Goal: Task Accomplishment & Management: Manage account settings

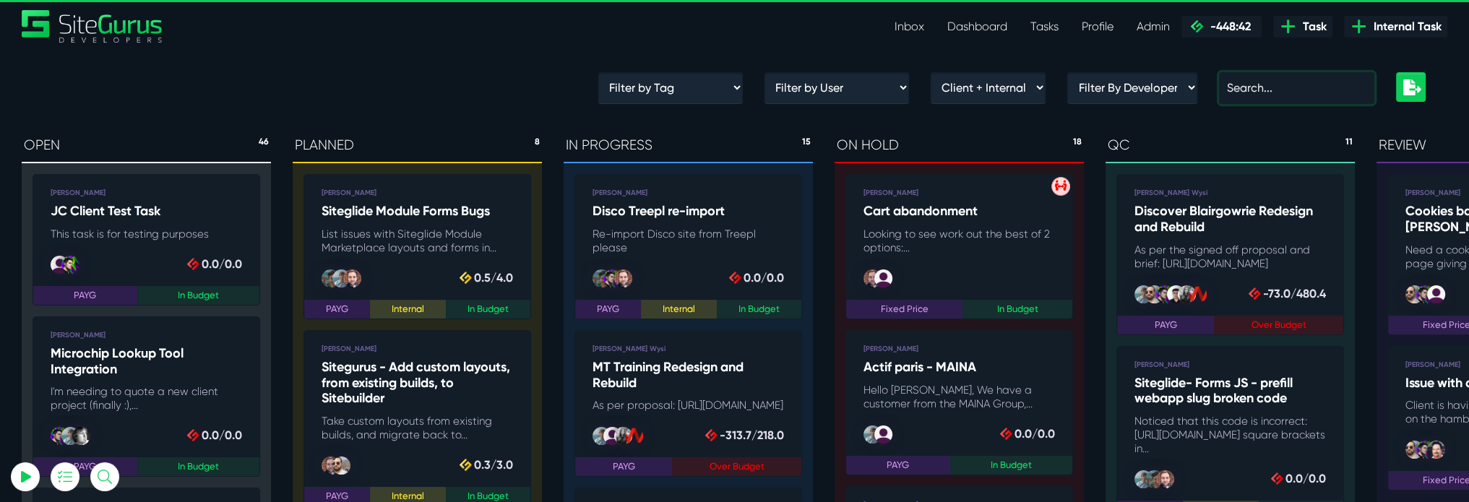
click at [1265, 92] on input "text" at bounding box center [1296, 88] width 155 height 32
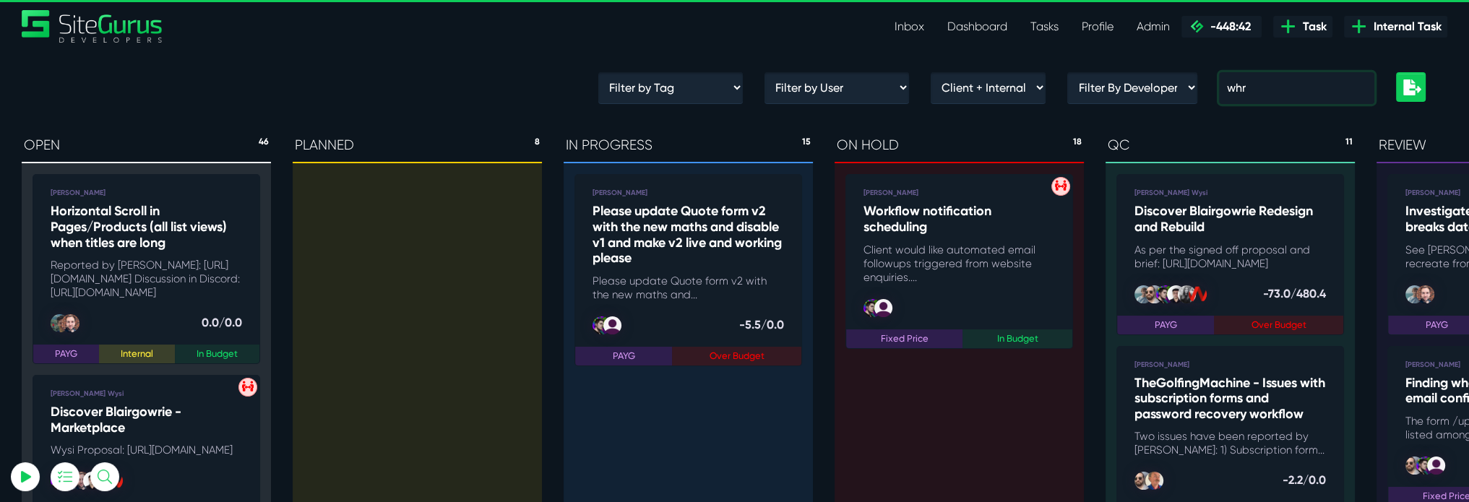
type input "whr"
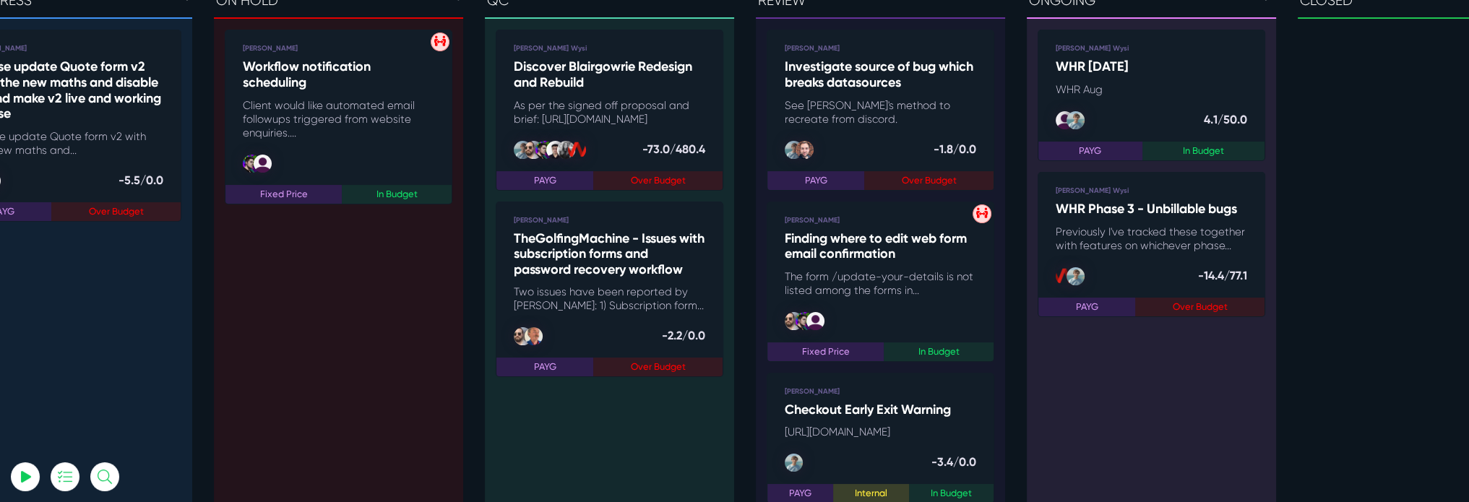
scroll to position [0, 626]
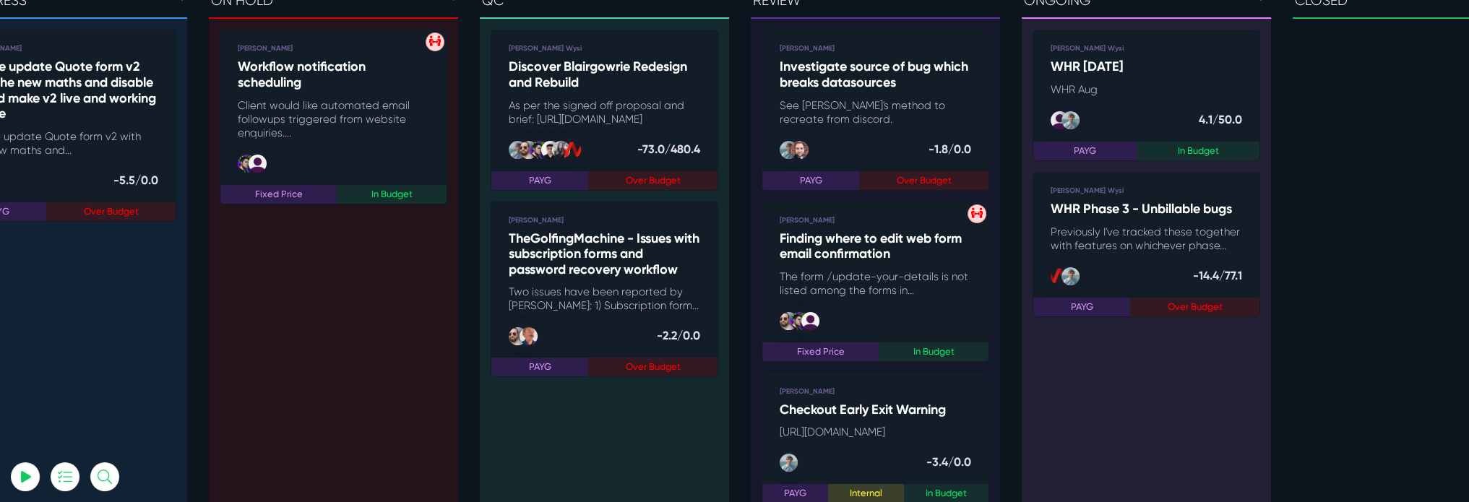
click at [1173, 92] on p "WHR Aug" at bounding box center [1146, 90] width 191 height 14
click at [1232, 236] on p "Previously I've tracked these together with features on whichever phase..." at bounding box center [1146, 238] width 191 height 27
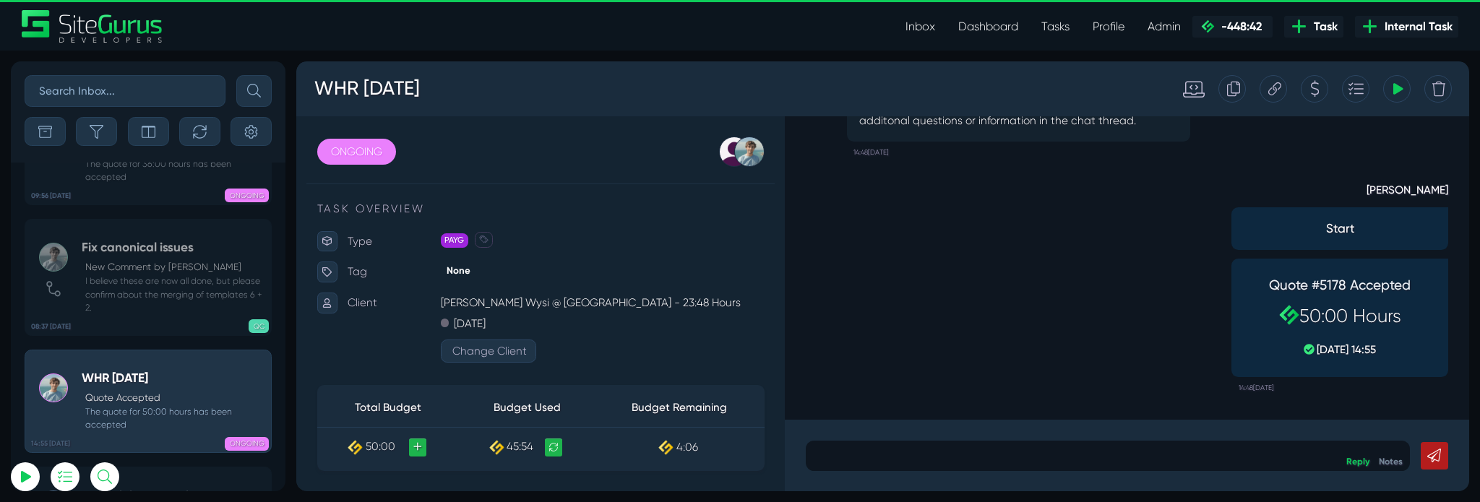
scroll to position [-6674, 0]
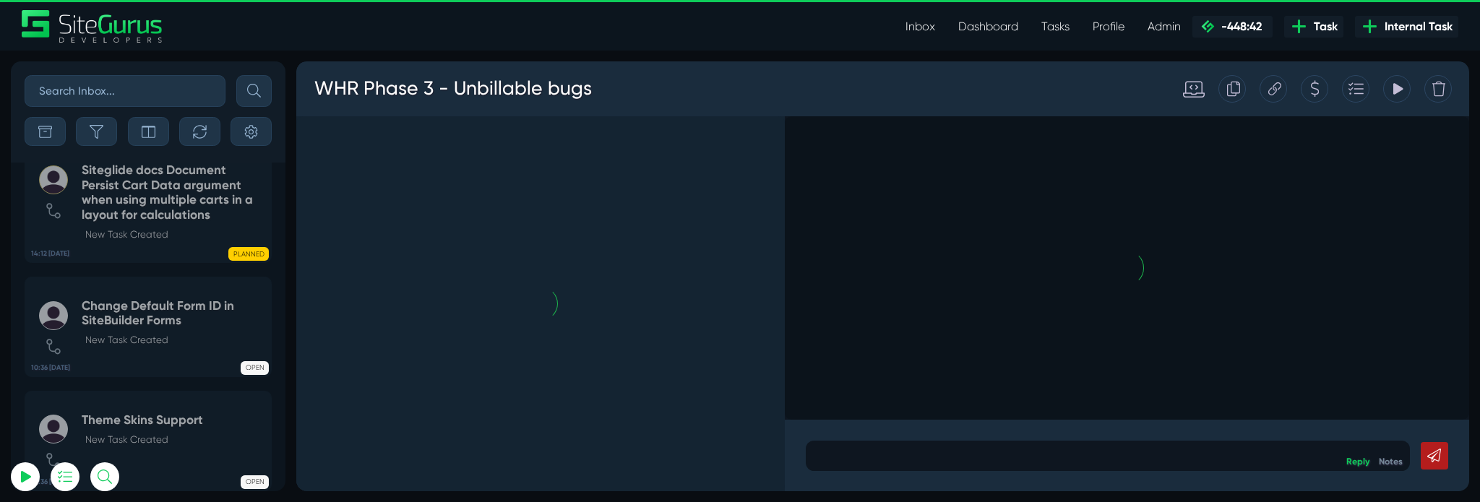
scroll to position [-7366, 0]
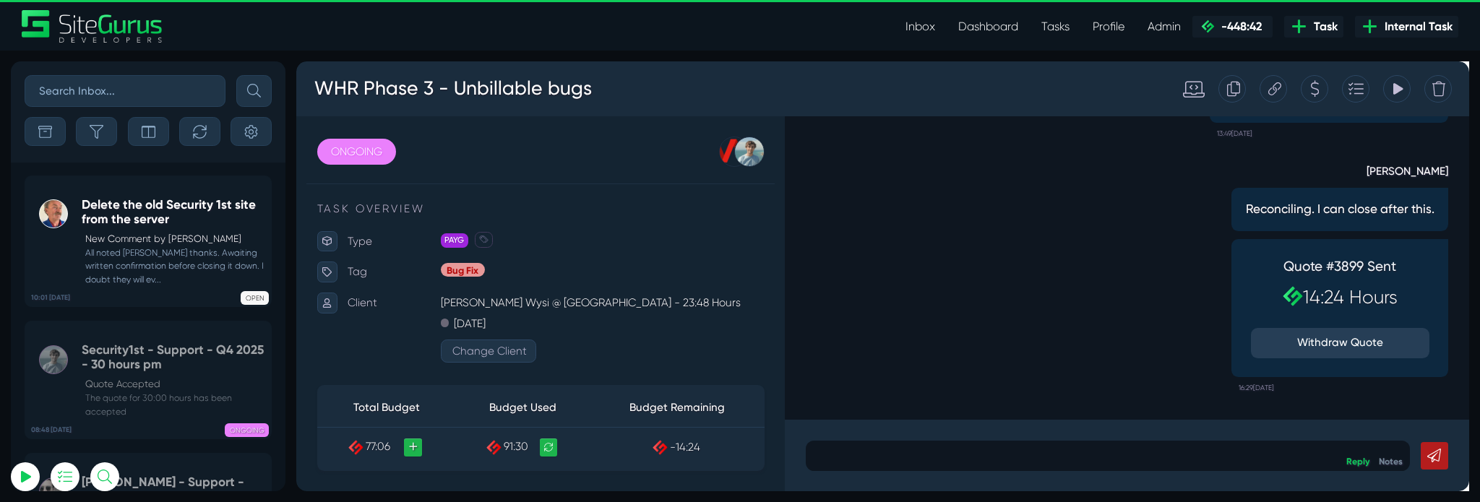
click at [1331, 91] on icon at bounding box center [1326, 90] width 14 height 27
click at [246, 268] on small "All noted [PERSON_NAME] thanks. Awaiting written confirmation before closing it…" at bounding box center [173, 266] width 183 height 40
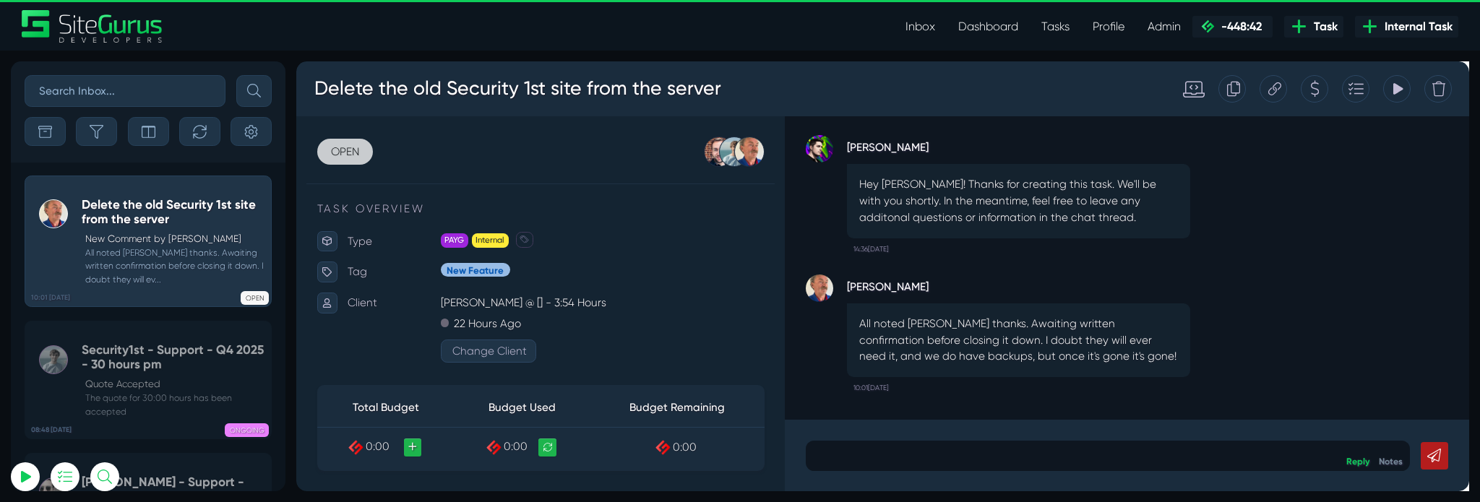
type input "[PERSON_NAME][EMAIL_ADDRESS][PERSON_NAME][DOMAIN_NAME]"
click at [346, 158] on link "OPEN" at bounding box center [347, 156] width 59 height 27
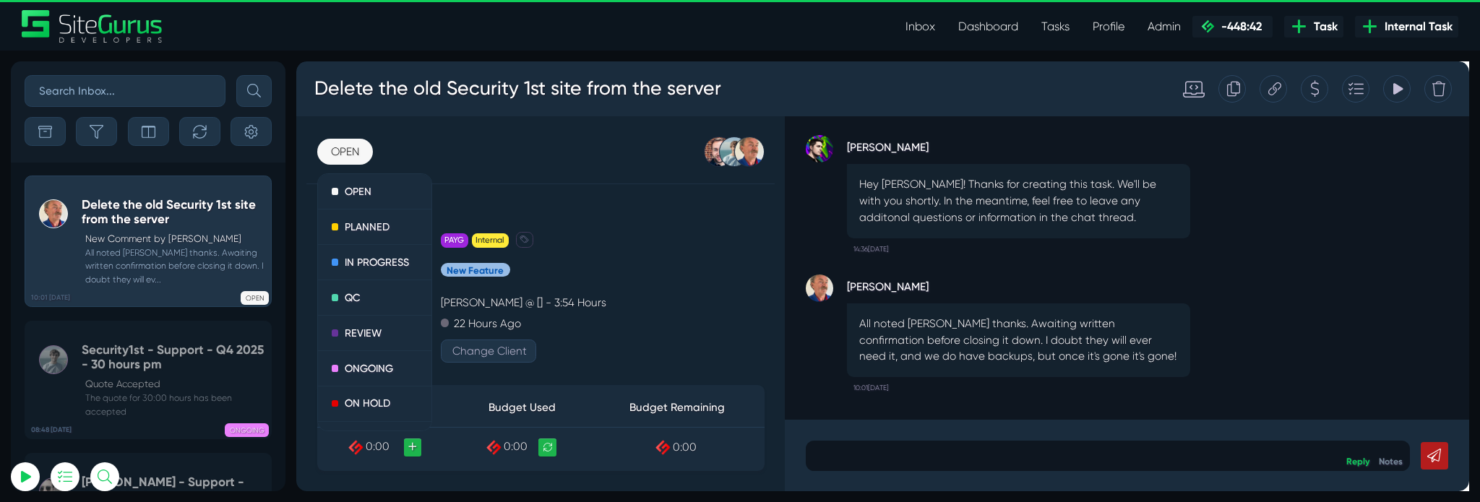
click at [665, 228] on div "TASK OVERVIEW Type PAYG Internal Fixed Price Fixed Price Discovery Estimate Dis…" at bounding box center [553, 417] width 471 height 419
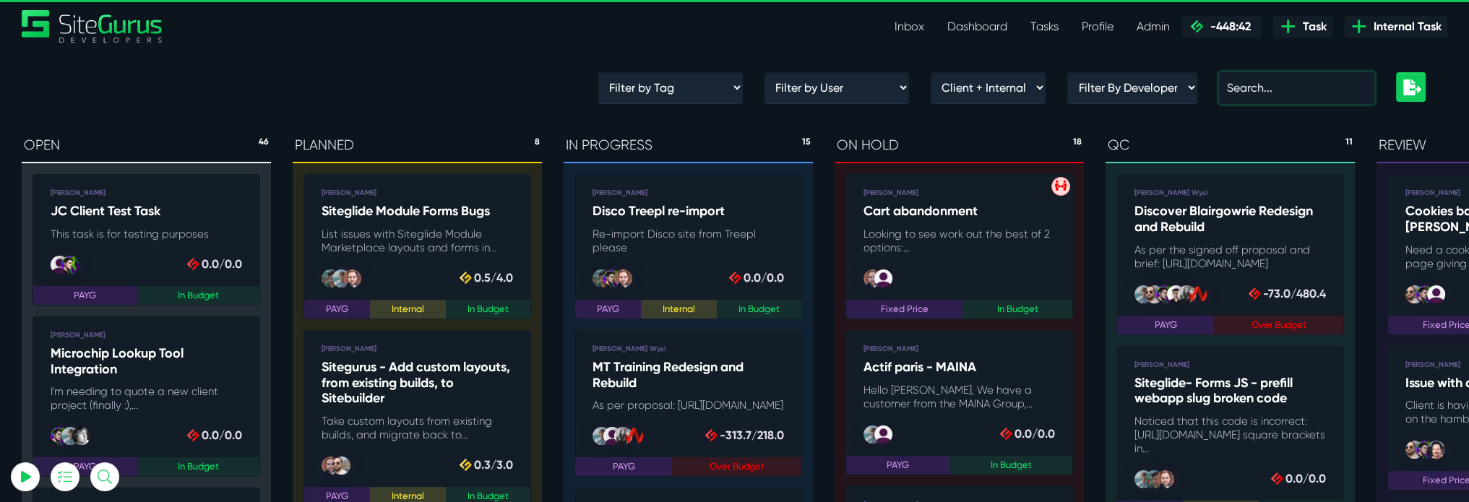
click at [1274, 84] on input "text" at bounding box center [1296, 88] width 155 height 32
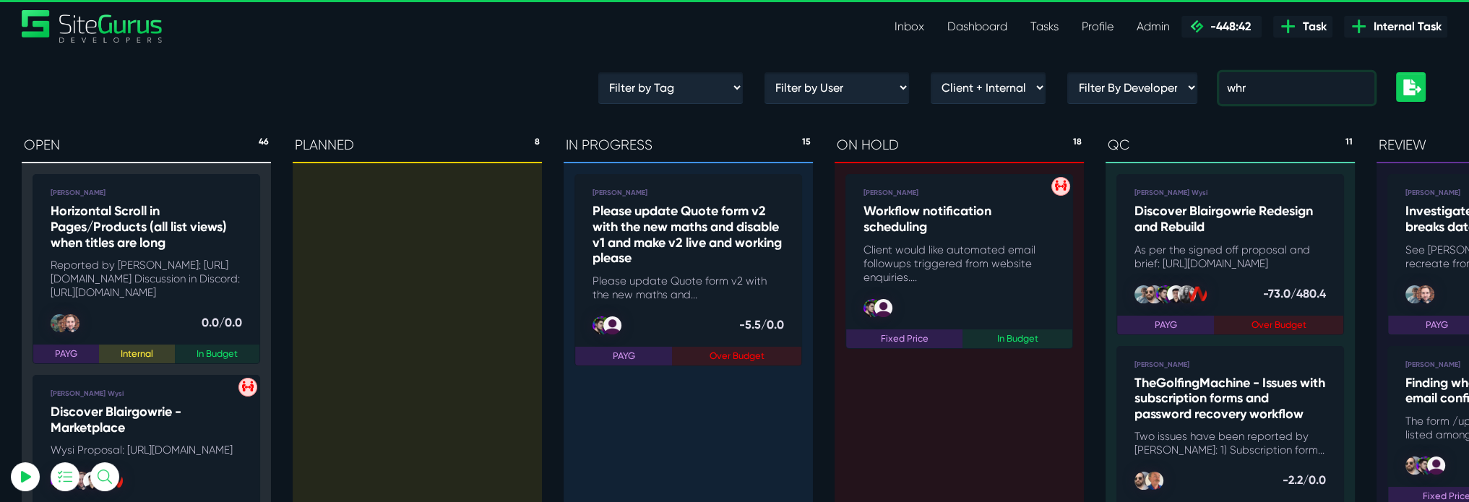
type input "whr"
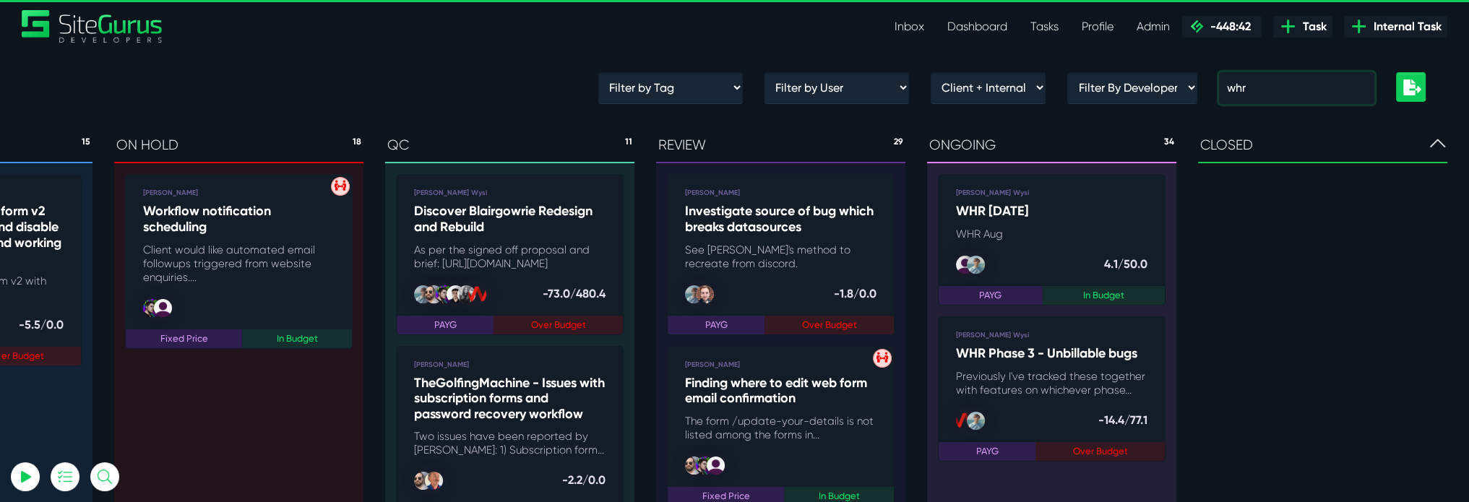
scroll to position [0, 807]
click at [1009, 230] on p "WHR Aug" at bounding box center [1051, 235] width 191 height 14
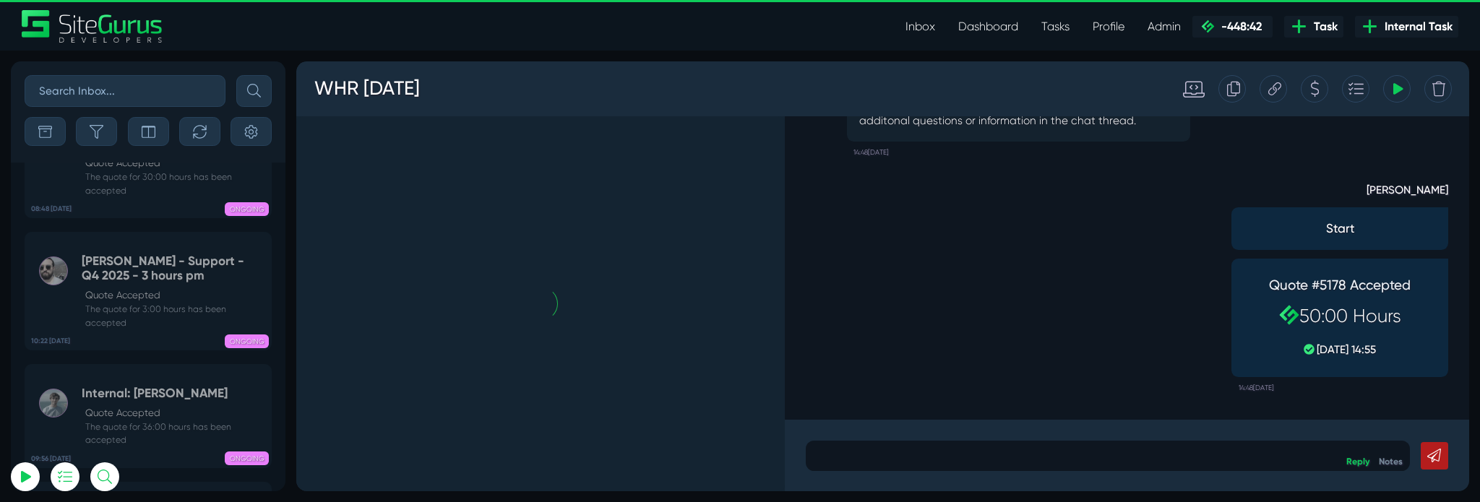
scroll to position [-6674, 0]
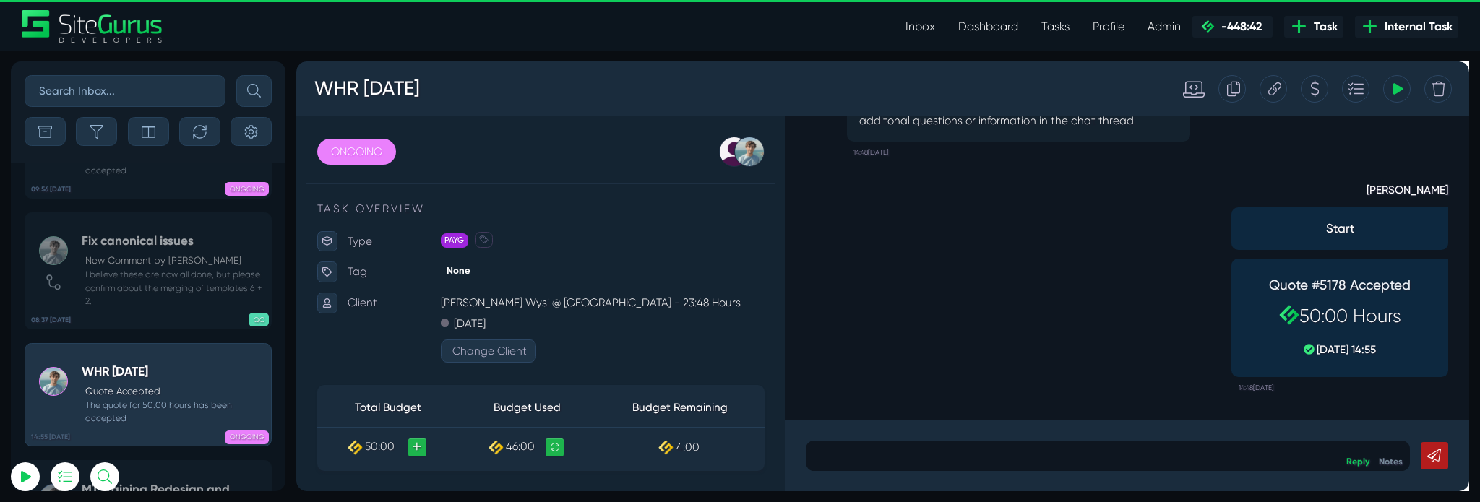
type input "[PERSON_NAME][EMAIL_ADDRESS][PERSON_NAME][DOMAIN_NAME]"
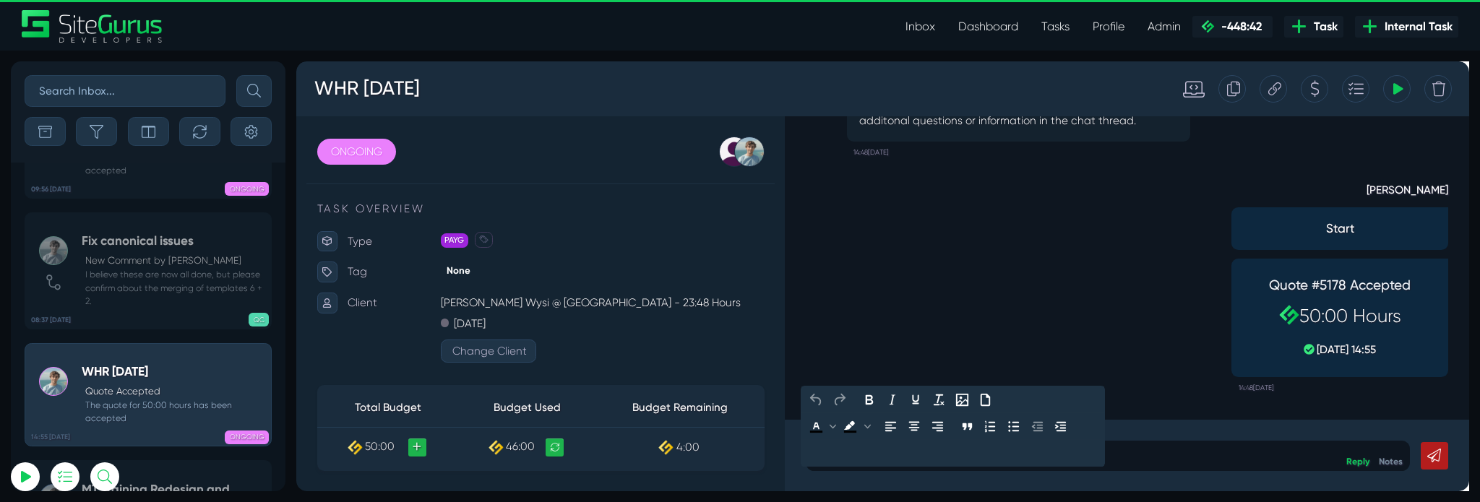
click at [1100, 467] on div at bounding box center [1150, 476] width 637 height 32
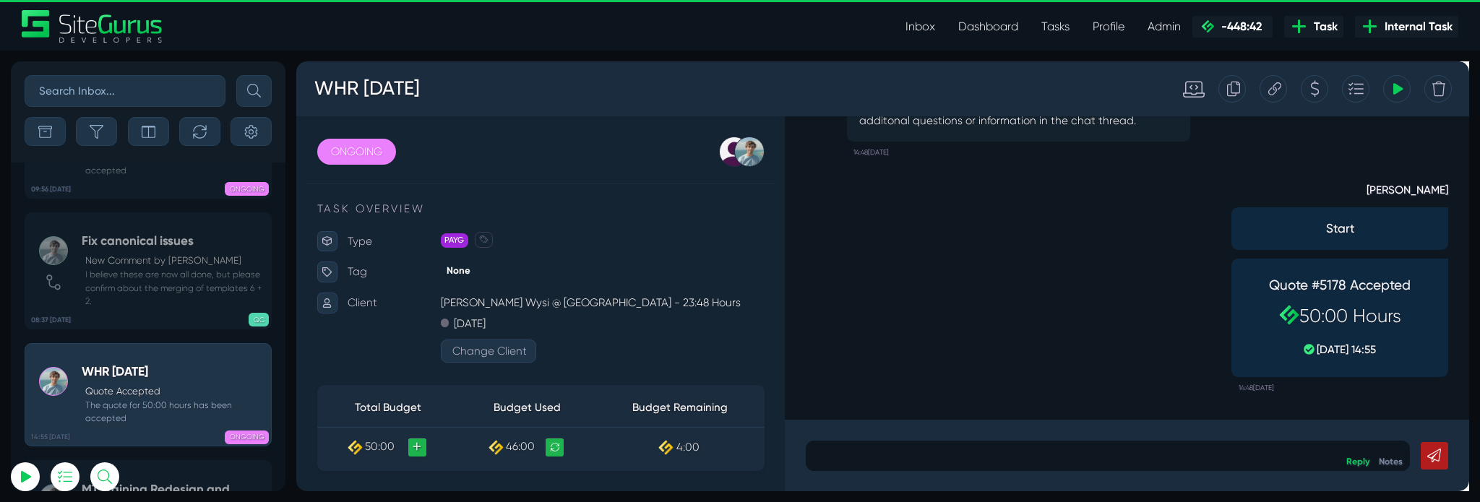
click at [1358, 93] on div at bounding box center [1367, 90] width 29 height 29
click at [1447, 91] on div "Tracking Totals Total 33.8 Total 12.1" at bounding box center [1454, 90] width 29 height 29
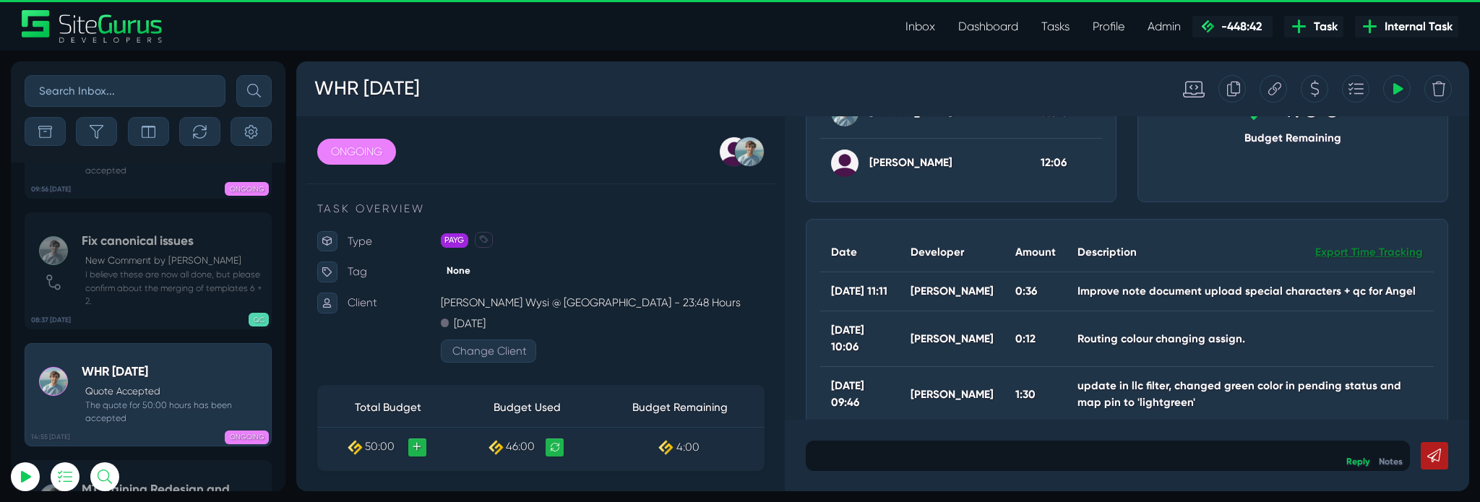
scroll to position [278, 0]
click at [1410, 254] on link "Export Time Tracking" at bounding box center [1425, 259] width 113 height 17
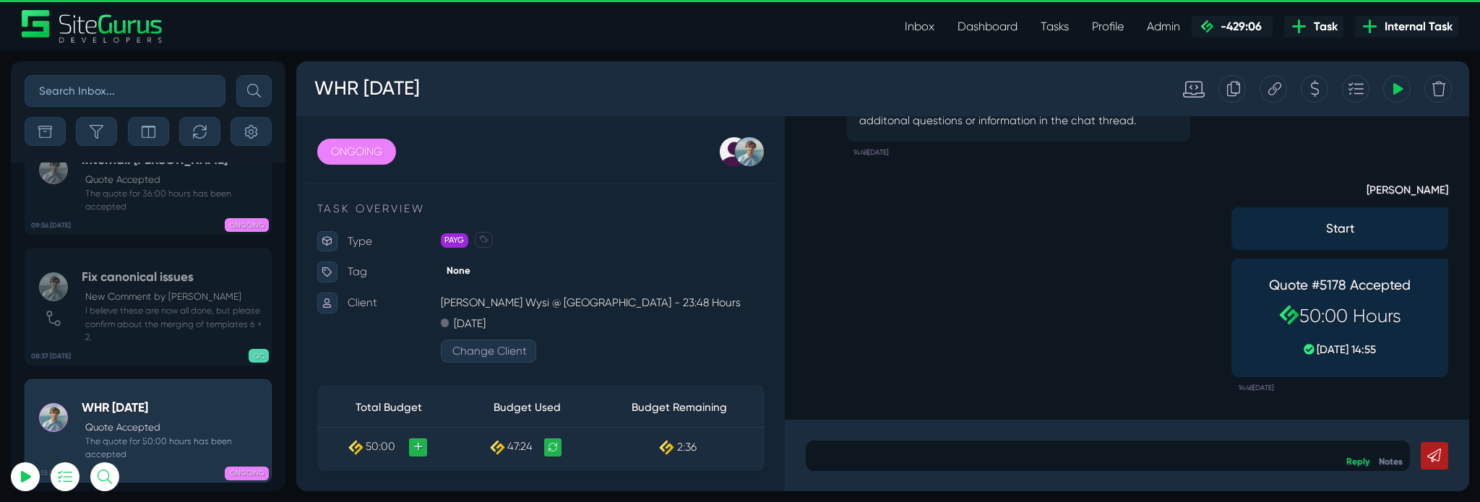
scroll to position [-6674, 0]
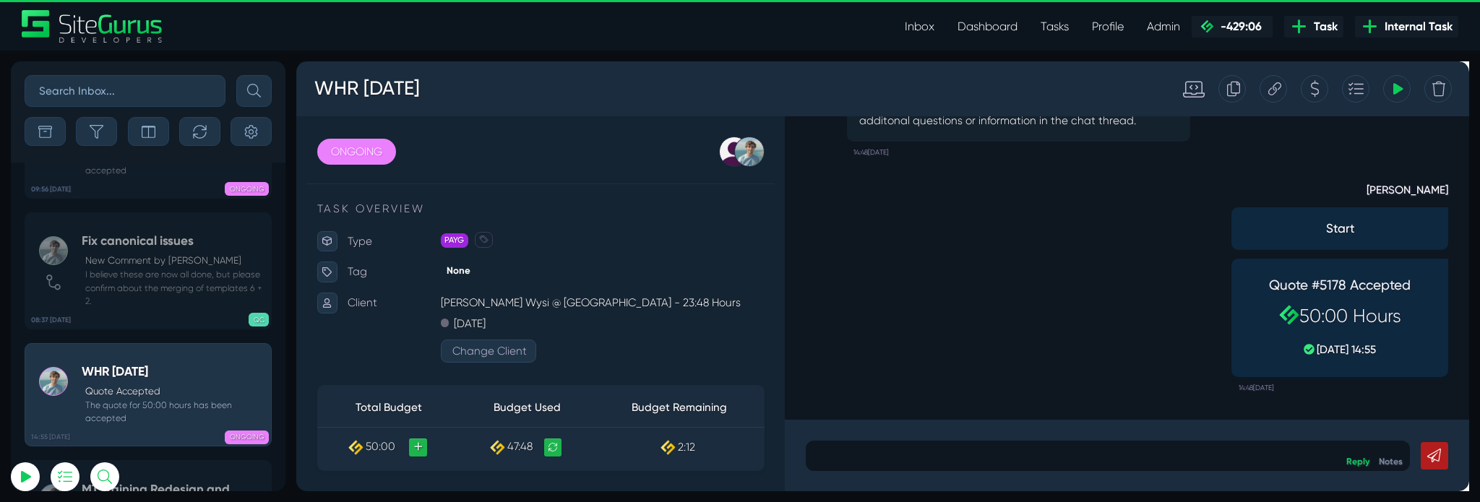
click at [309, 88] on div "WHR [DATE]" at bounding box center [753, 90] width 900 height 52
click at [317, 88] on h3 "WHR Sept 2025" at bounding box center [386, 91] width 145 height 38
click at [451, 93] on h3 "WHR Sept 2025" at bounding box center [386, 91] width 145 height 38
click at [652, 98] on div "WHR [DATE] - LOCKED" at bounding box center [753, 90] width 900 height 52
click at [1281, 93] on icon at bounding box center [1282, 90] width 14 height 27
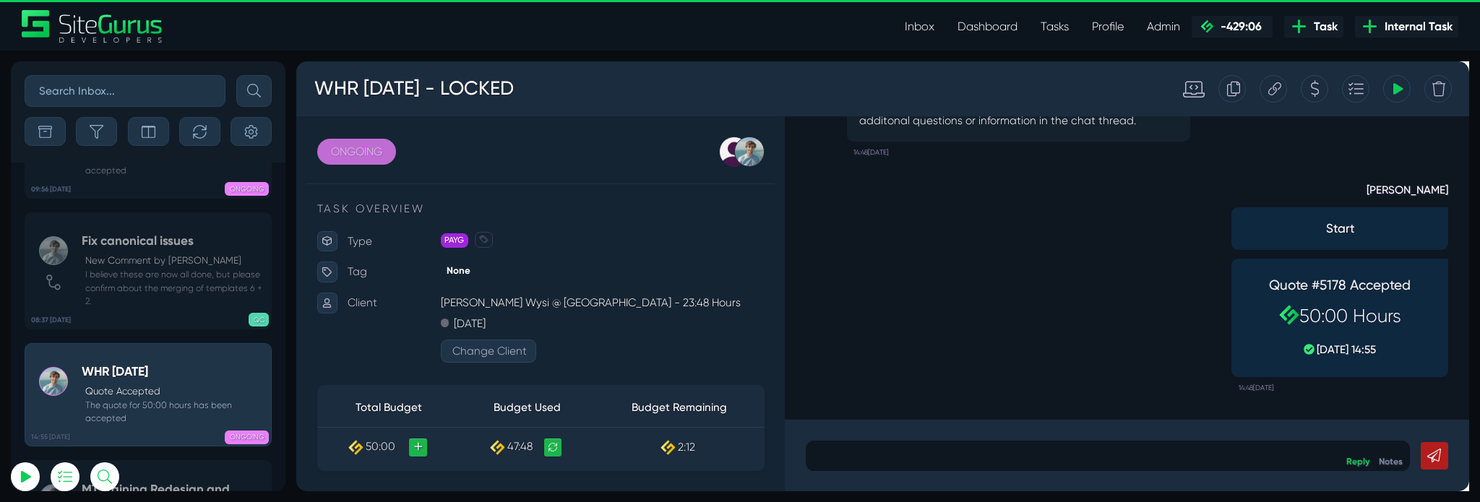
click at [365, 147] on link "ONGOING" at bounding box center [359, 156] width 83 height 27
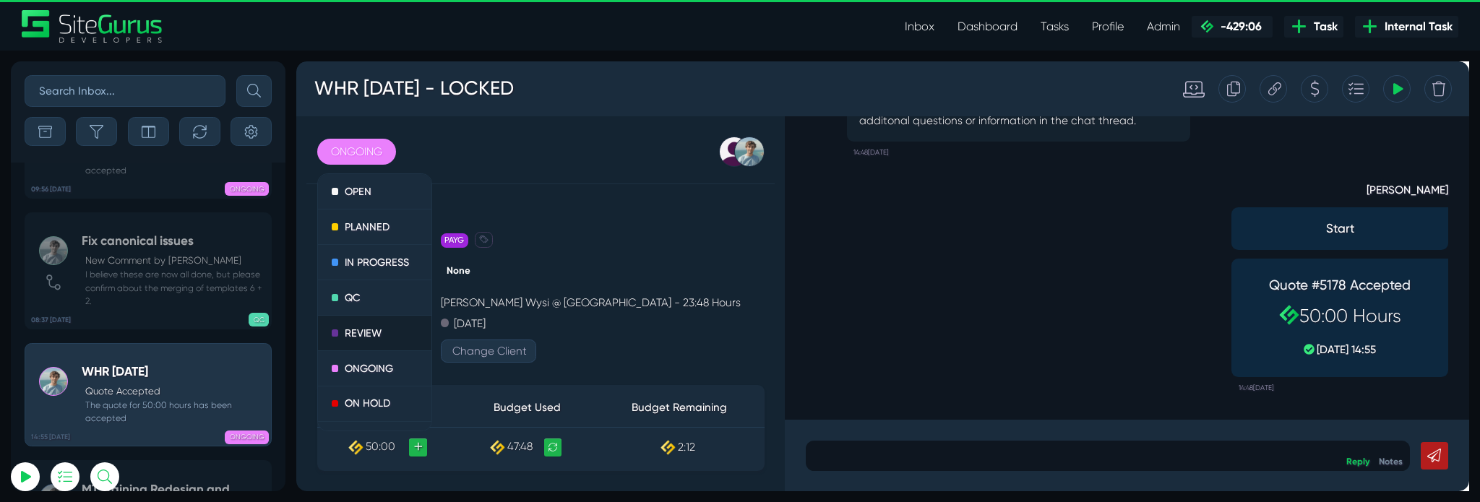
click at [363, 363] on link "REVIEW" at bounding box center [379, 348] width 120 height 38
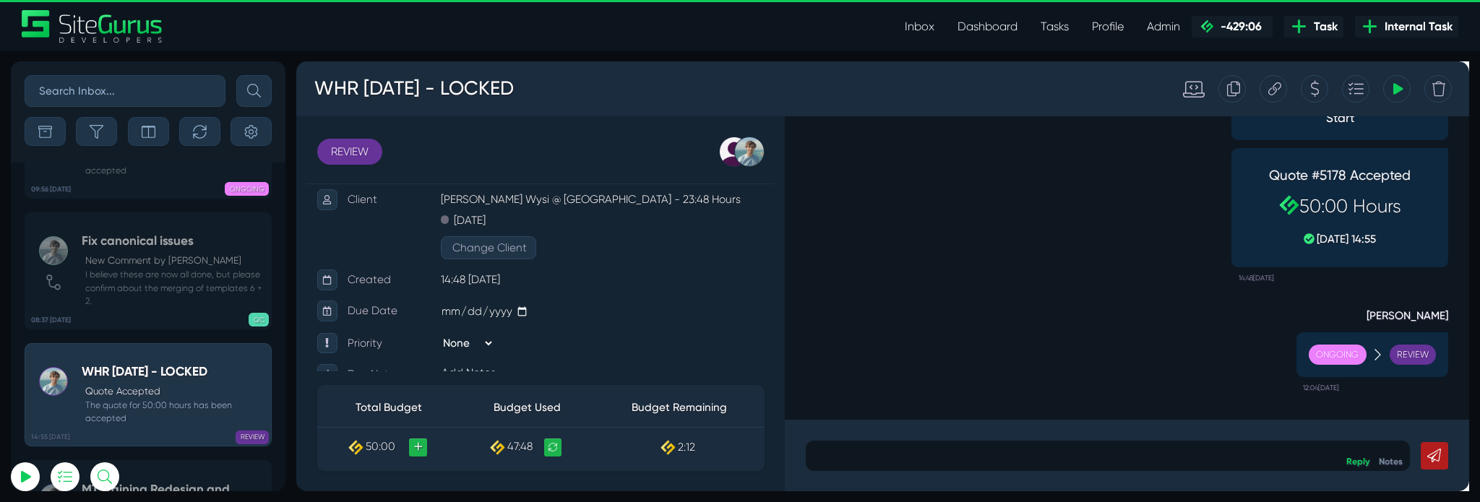
scroll to position [126, 0]
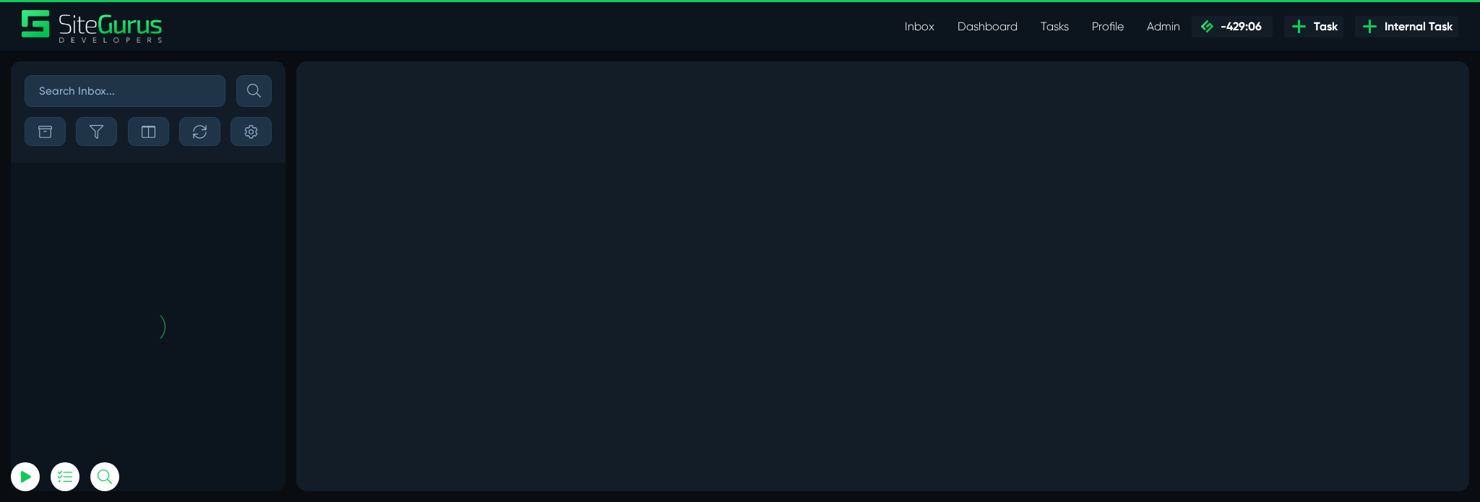
scroll to position [-7366, 0]
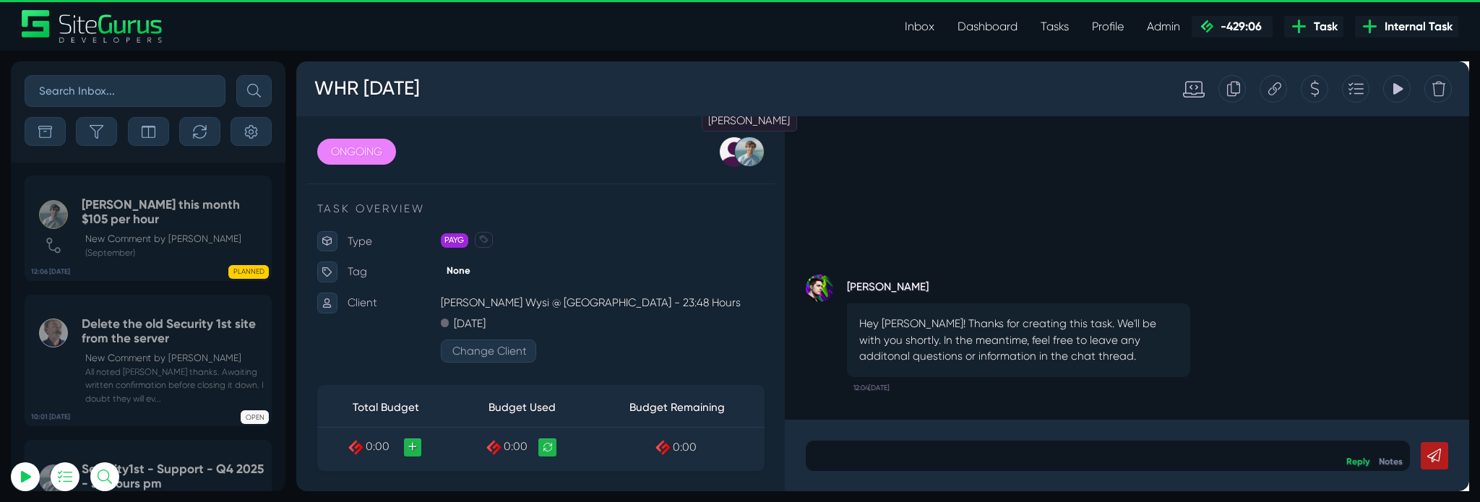
type input "[PERSON_NAME][EMAIL_ADDRESS][PERSON_NAME][DOMAIN_NAME]"
click at [772, 155] on div at bounding box center [773, 157] width 32 height 32
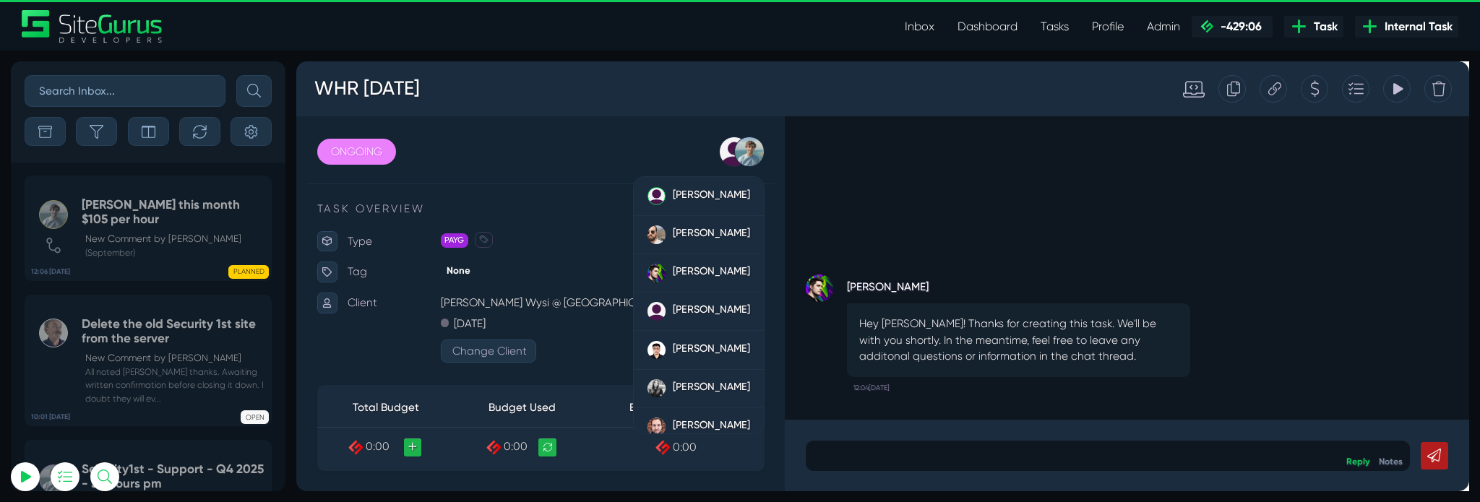
click at [1025, 166] on div "Josh Carter Hey Luke! Thanks for creating this task. We'll be with you shortly.…" at bounding box center [1171, 278] width 720 height 319
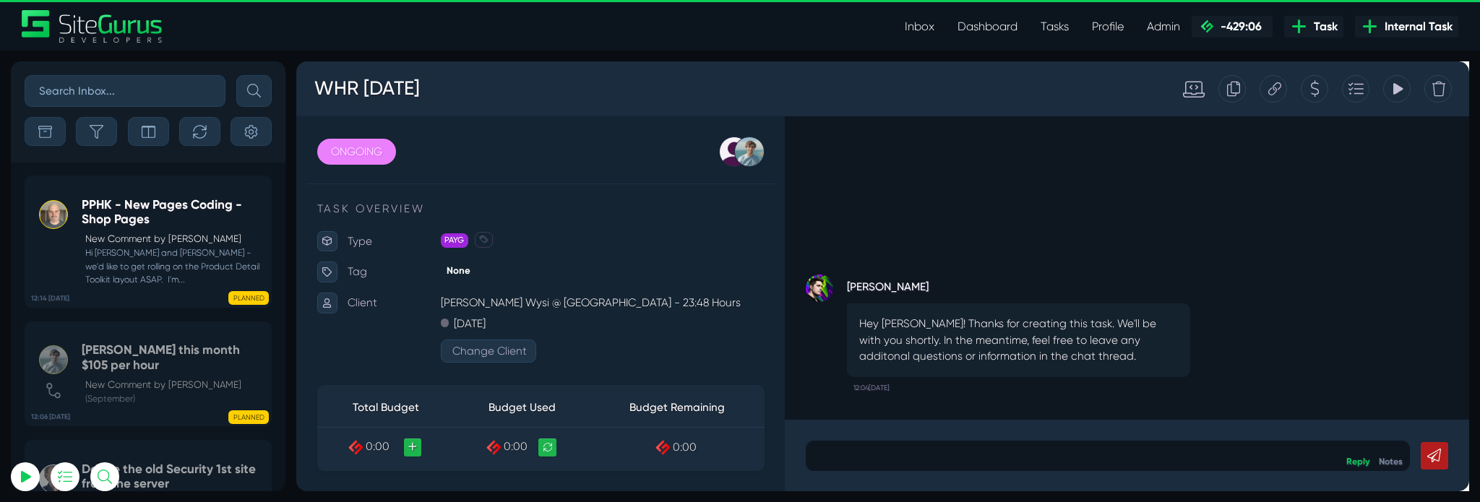
click at [1479, 501] on html "WHR Oct 2025 Tracking Totals No Entries Found ONGOING OPEN PLANNED IN PROGRESS …" at bounding box center [913, 287] width 1234 height 452
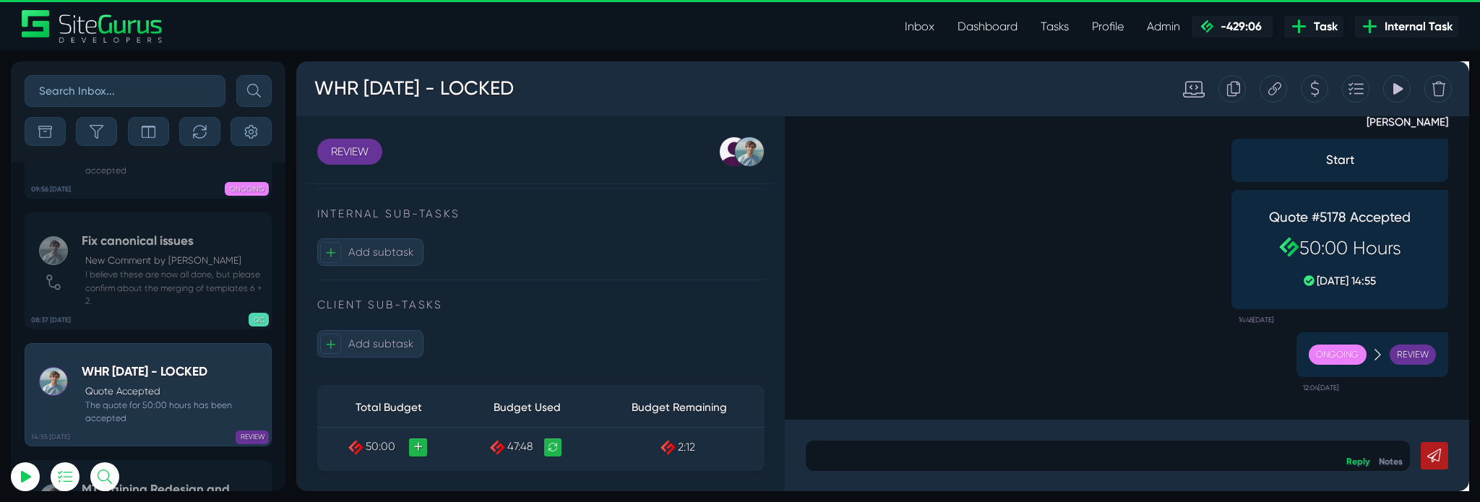
scroll to position [434, 0]
type input "[PERSON_NAME][EMAIL_ADDRESS][PERSON_NAME][DOMAIN_NAME]"
click at [362, 267] on span "Add subtask" at bounding box center [385, 261] width 69 height 14
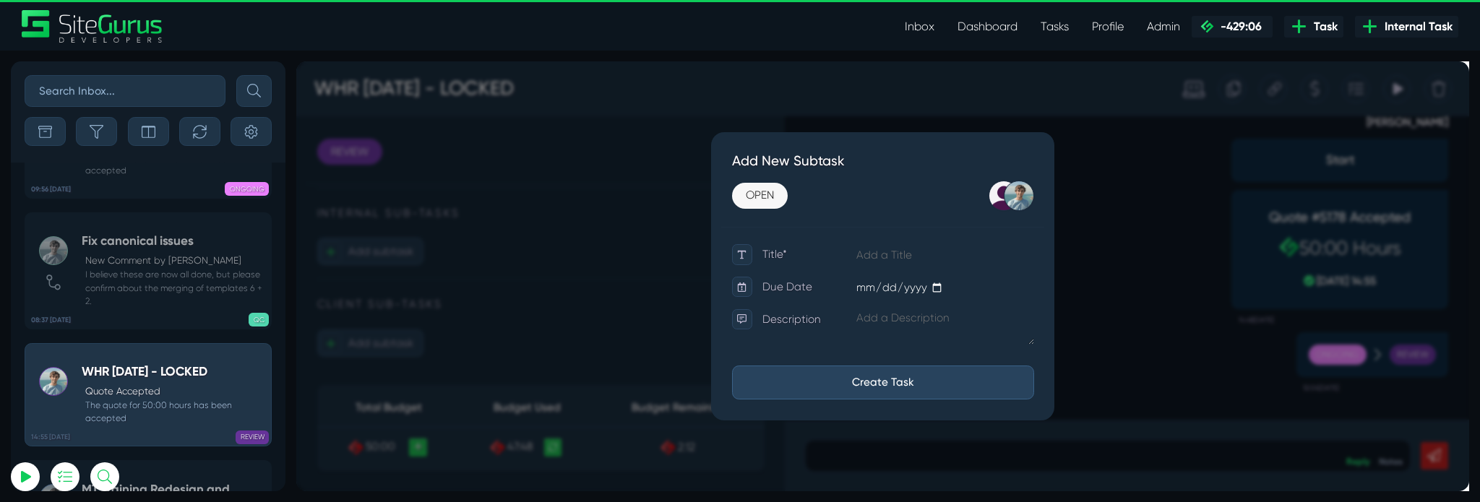
click at [1142, 176] on link at bounding box center [913, 287] width 1234 height 452
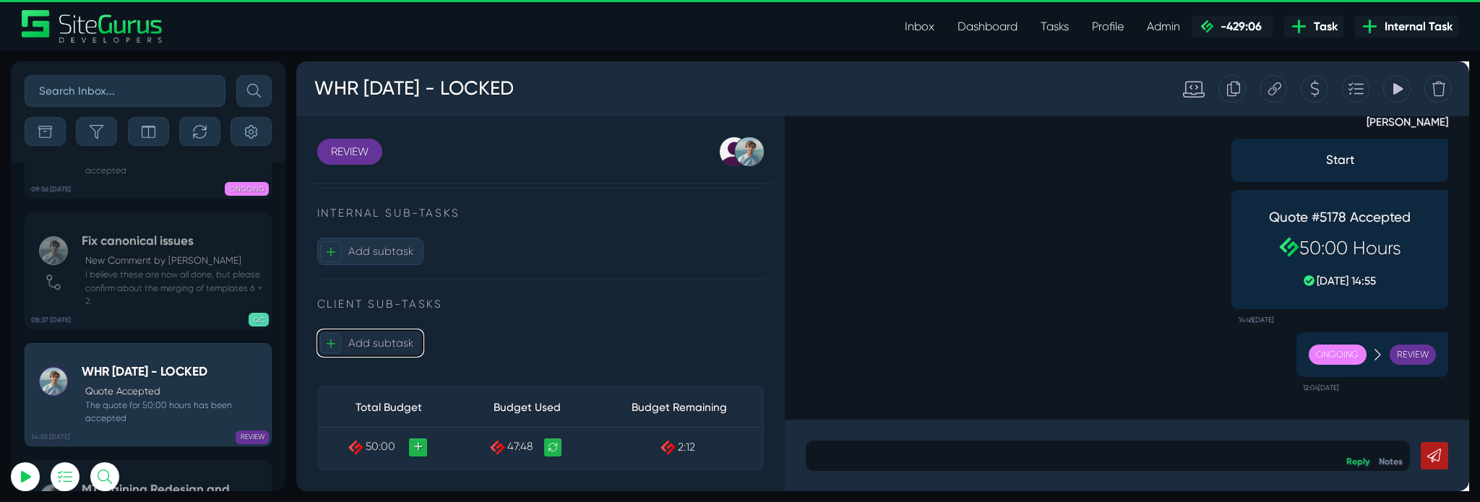
click at [367, 360] on span "Add subtask" at bounding box center [385, 357] width 69 height 14
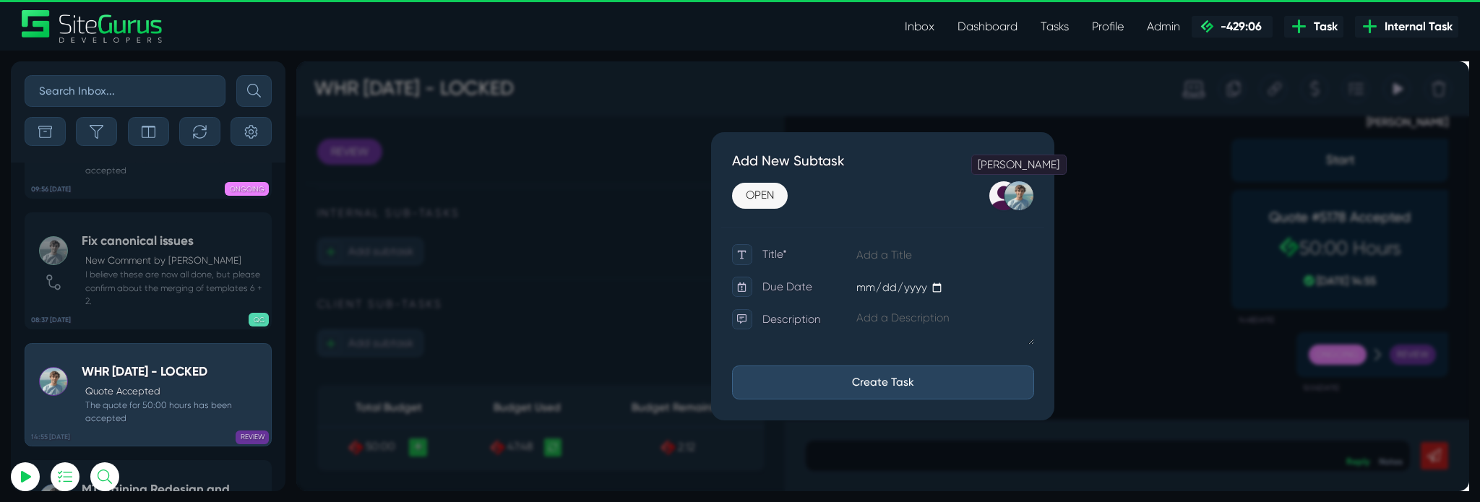
click at [1065, 199] on div at bounding box center [1056, 203] width 32 height 32
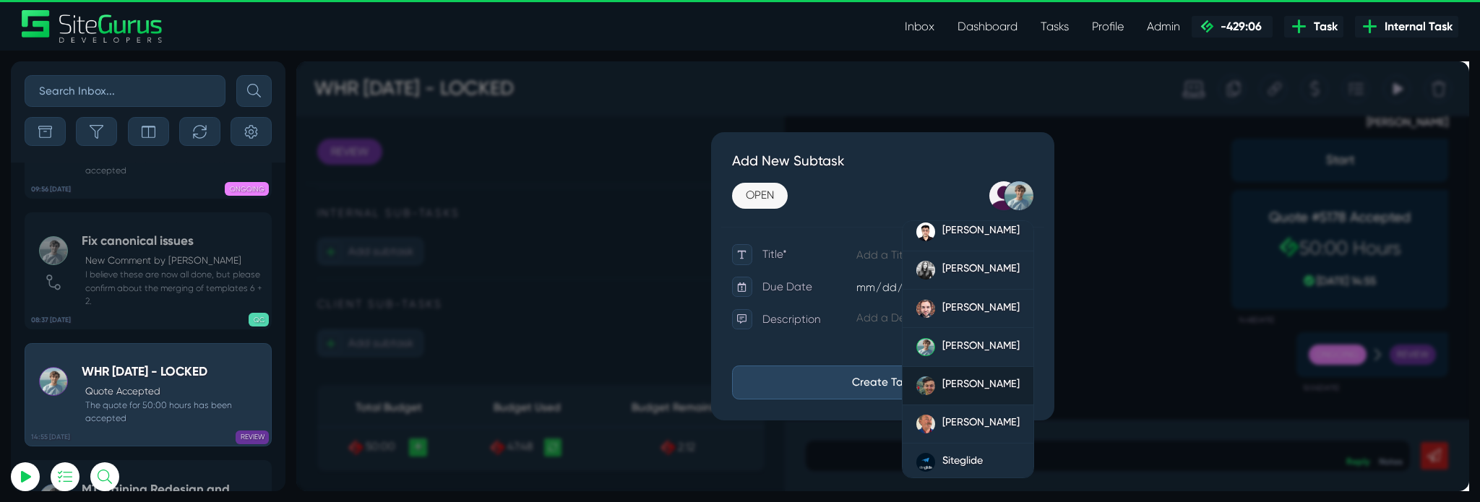
scroll to position [173, 0]
click at [986, 440] on span "[PERSON_NAME]" at bounding box center [1017, 439] width 82 height 13
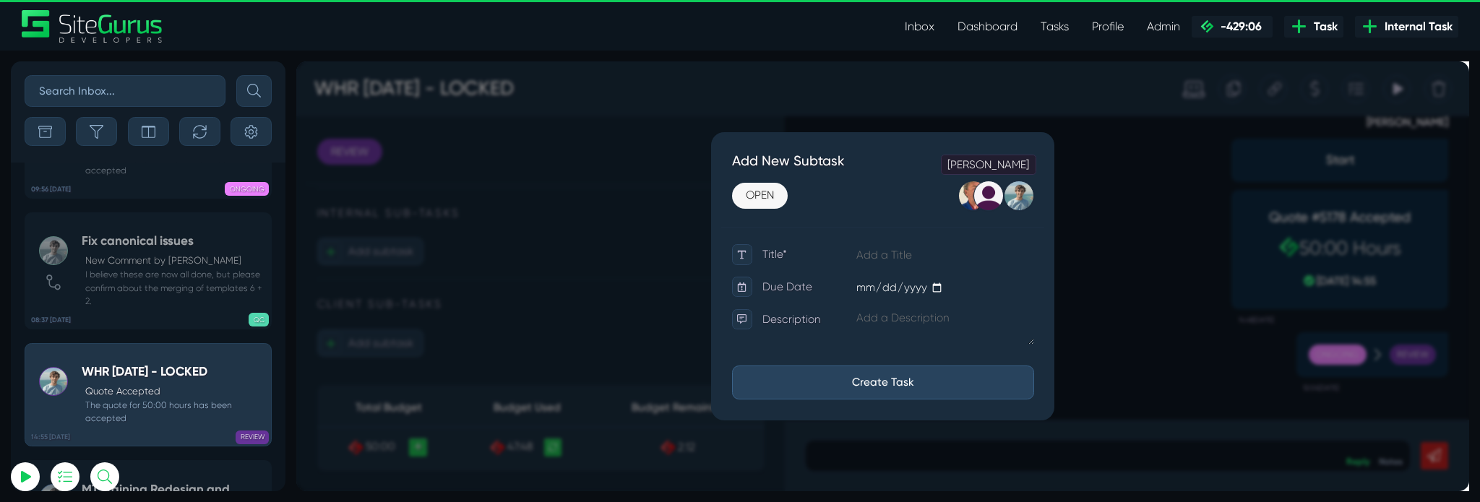
click at [1028, 204] on div at bounding box center [1025, 203] width 32 height 32
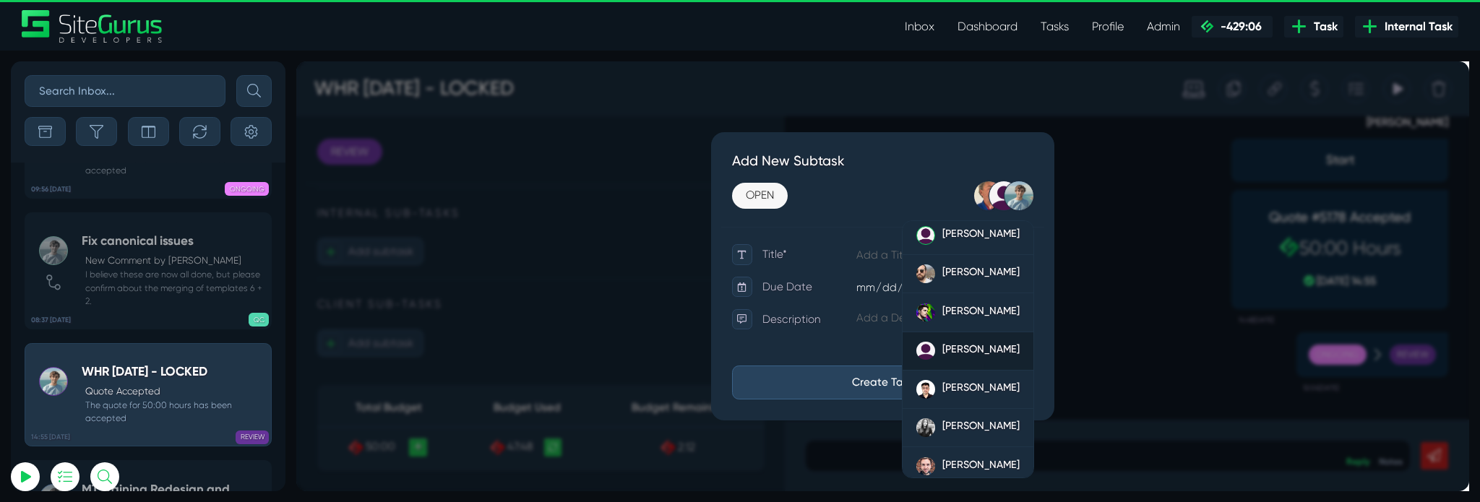
scroll to position [0, 0]
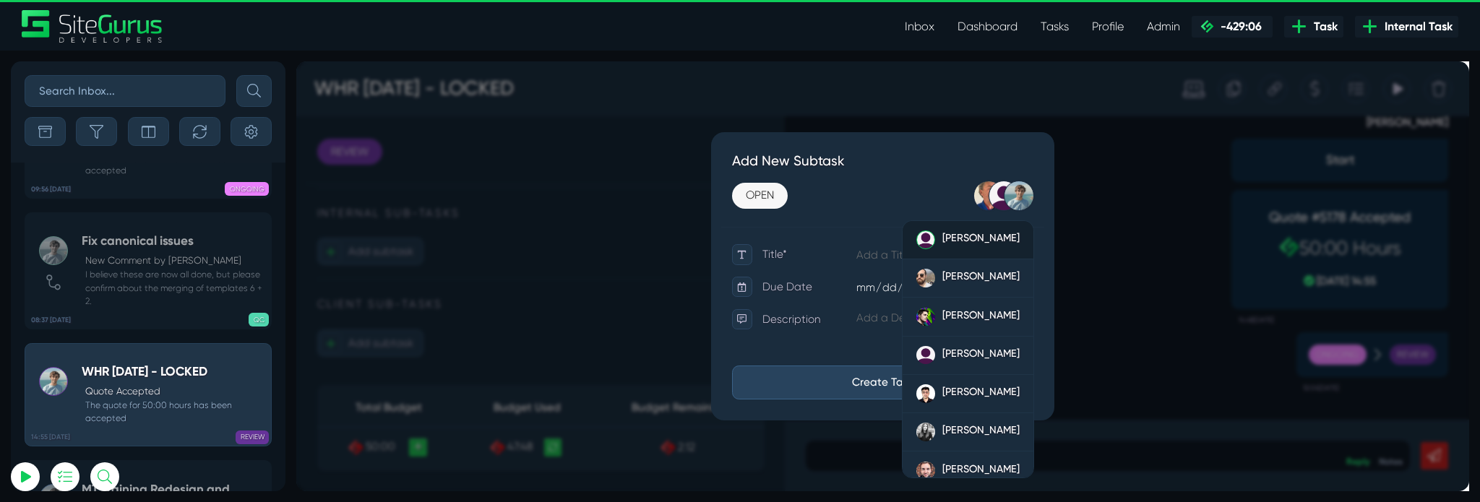
click at [983, 243] on span "[PERSON_NAME]" at bounding box center [1017, 247] width 82 height 13
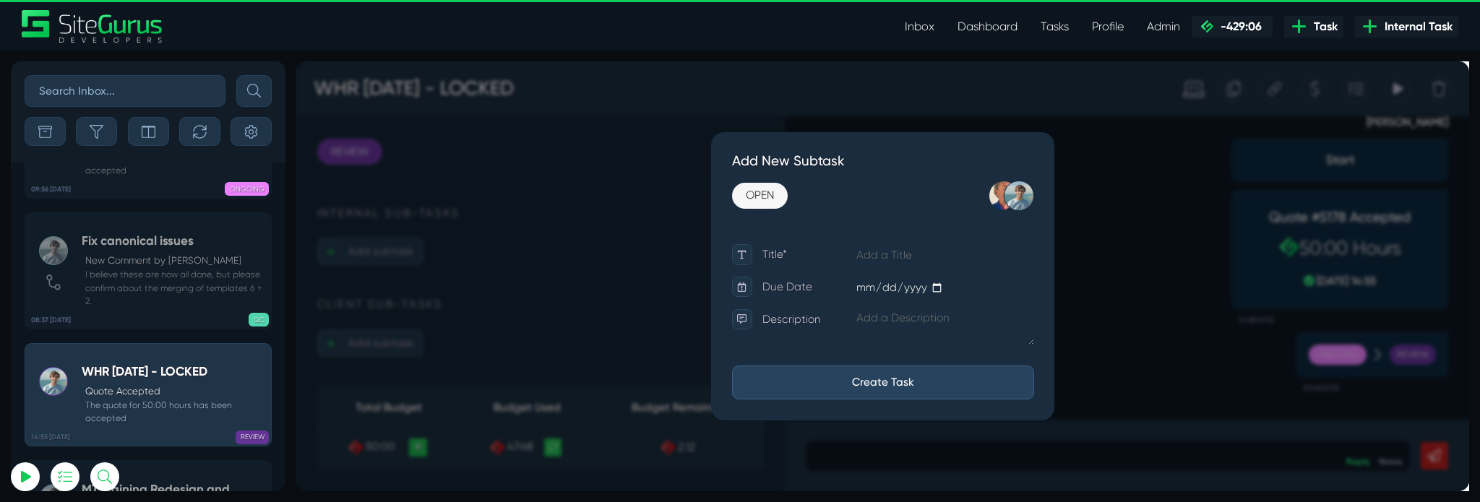
click at [855, 158] on h5 "Add New Subtask" at bounding box center [913, 166] width 318 height 17
click at [903, 259] on input "text" at bounding box center [978, 265] width 188 height 23
type input "[PERSON_NAME] this month $105 per hour"
click at [783, 200] on link "OPEN" at bounding box center [783, 202] width 59 height 27
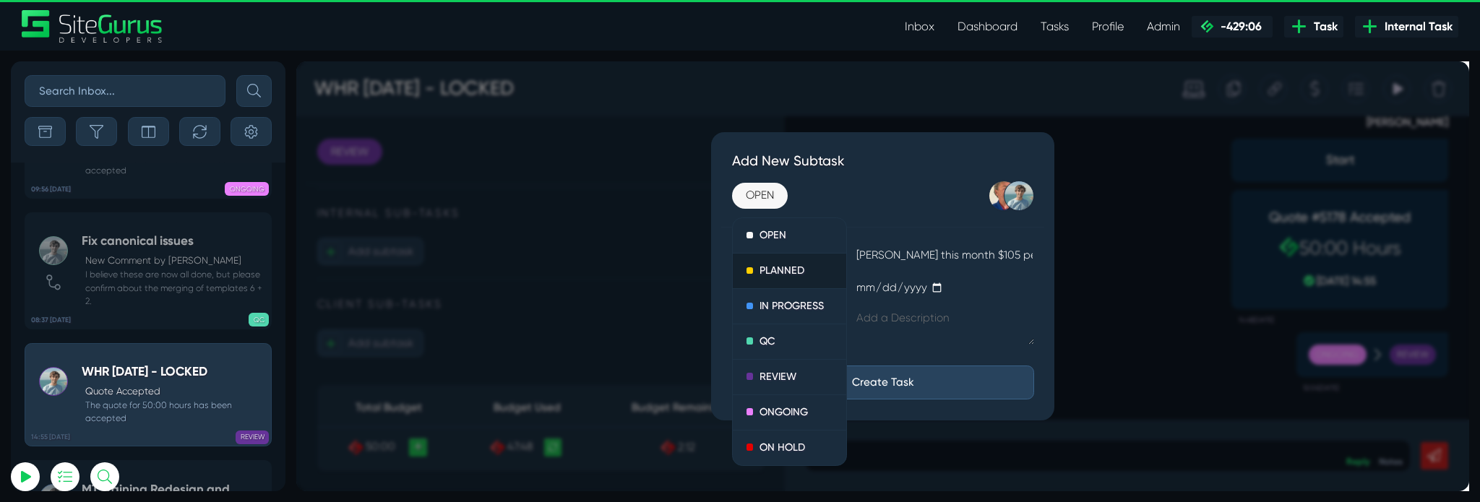
click at [815, 272] on link "PLANNED" at bounding box center [815, 283] width 120 height 38
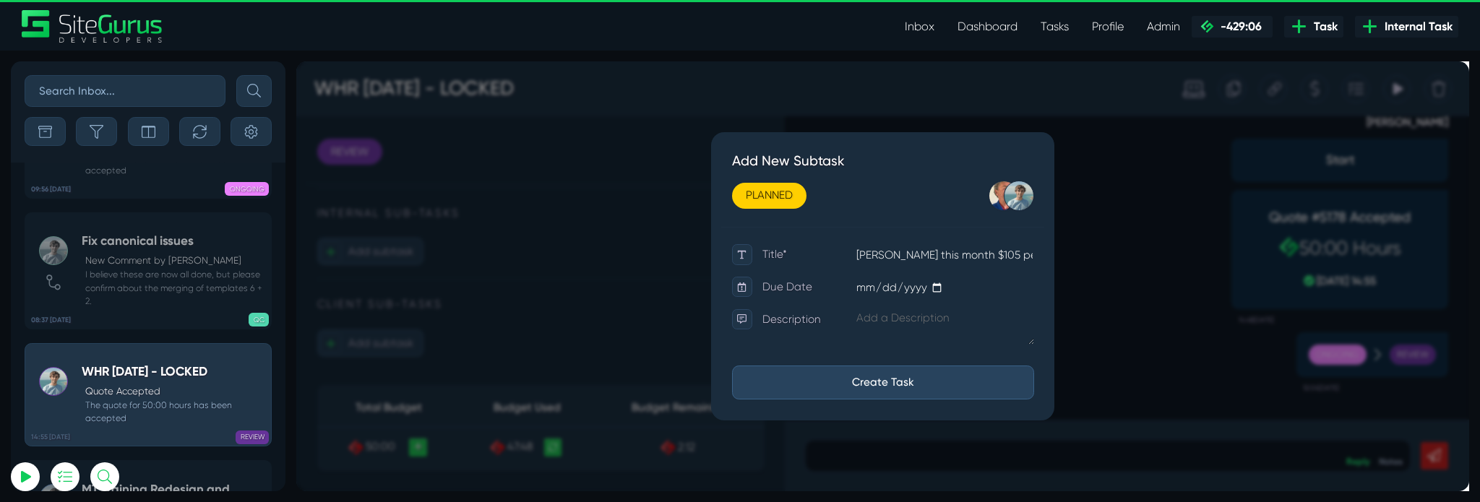
click at [924, 330] on textarea at bounding box center [978, 341] width 188 height 38
type textarea "Close when completed + close parent task."
click at [948, 397] on button "Create Task" at bounding box center [913, 399] width 318 height 35
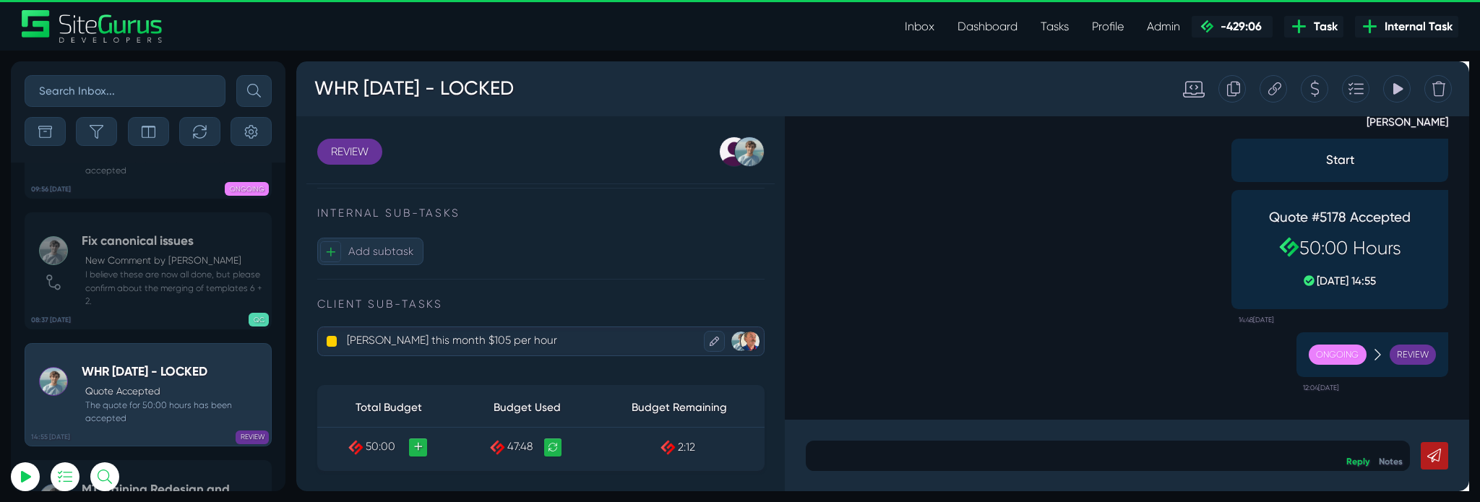
click at [583, 360] on p "[PERSON_NAME] this month $105 per hour" at bounding box center [535, 355] width 371 height 24
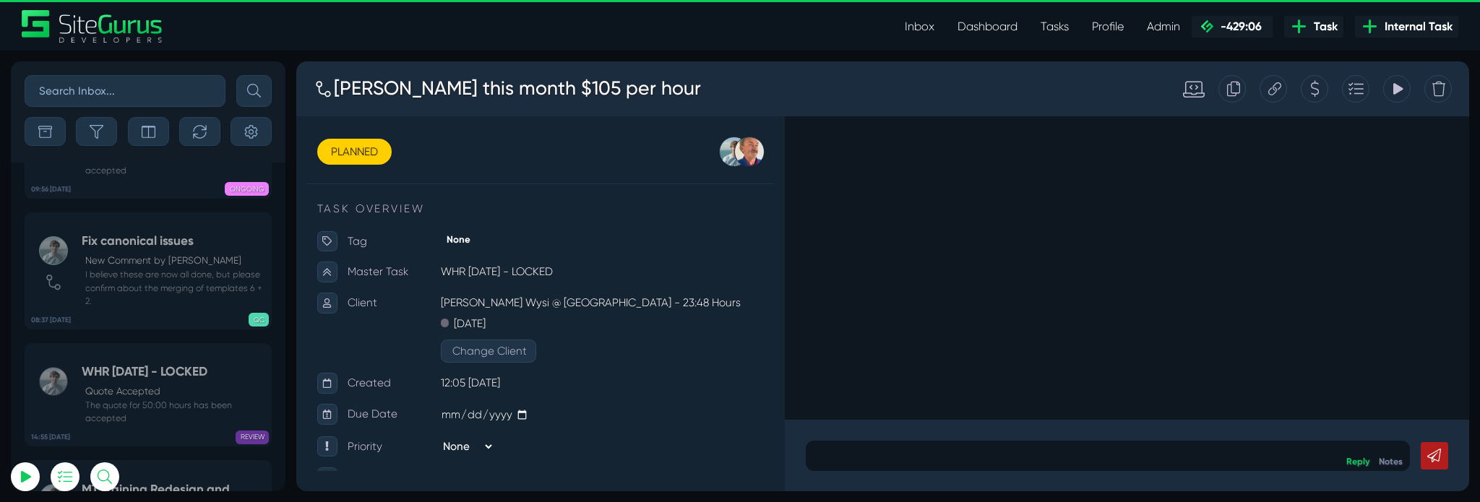
click at [1001, 487] on div at bounding box center [1150, 476] width 637 height 32
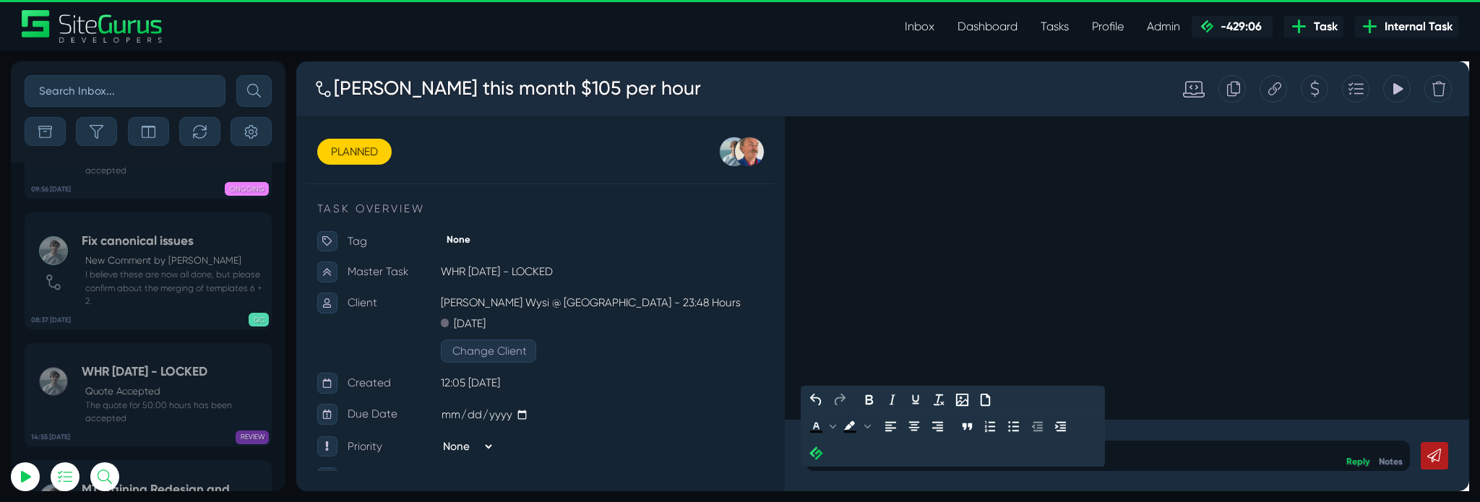
click at [1479, 463] on link at bounding box center [1494, 476] width 29 height 29
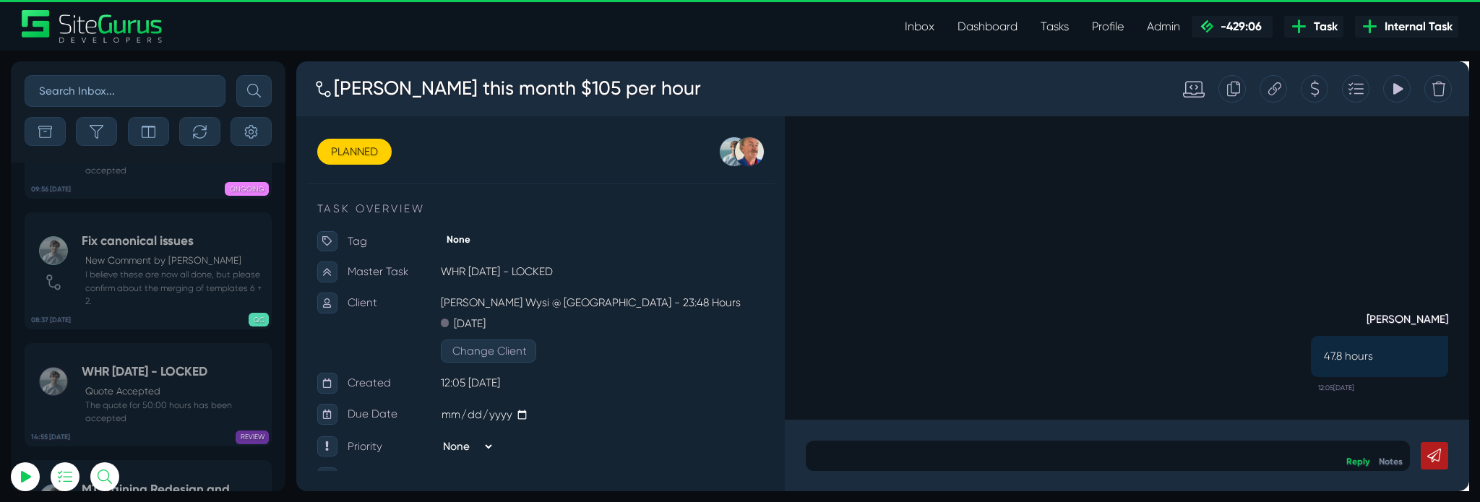
click at [918, 482] on p at bounding box center [1150, 475] width 615 height 17
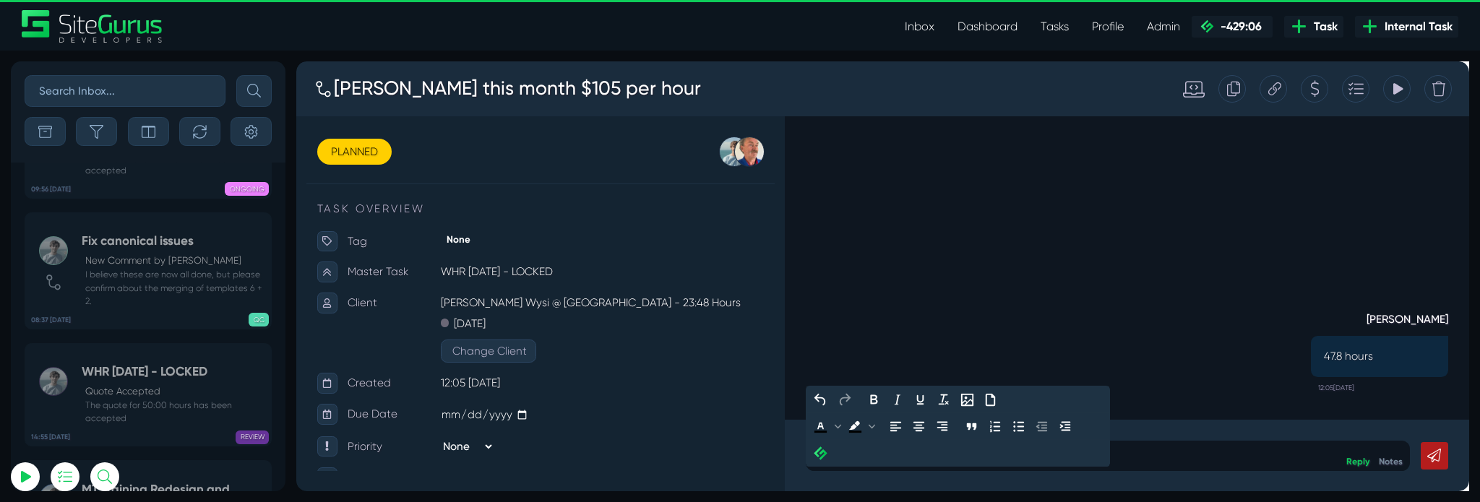
click at [1479, 475] on icon at bounding box center [1494, 476] width 14 height 14
